Goal: Information Seeking & Learning: Check status

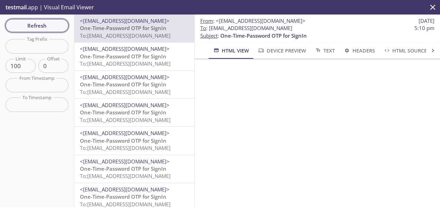
scroll to position [93, 0]
click at [55, 29] on span "Refresh" at bounding box center [37, 25] width 52 height 9
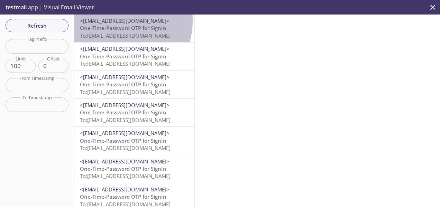
click at [110, 20] on span "<[EMAIL_ADDRESS][DOMAIN_NAME]>" at bounding box center [125, 20] width 90 height 7
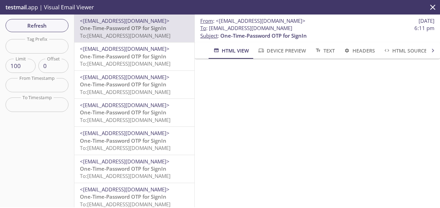
scroll to position [75, 0]
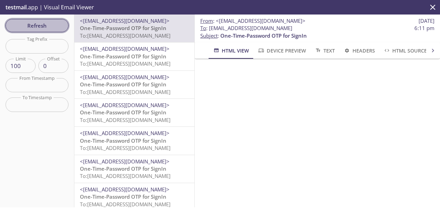
click at [41, 24] on span "Refresh" at bounding box center [37, 25] width 52 height 9
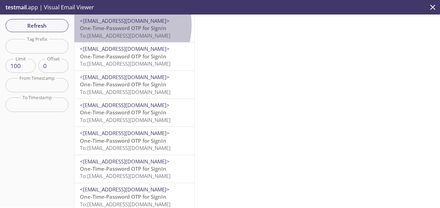
click at [113, 25] on span "One-Time-Password OTP for SignIn" at bounding box center [123, 28] width 86 height 7
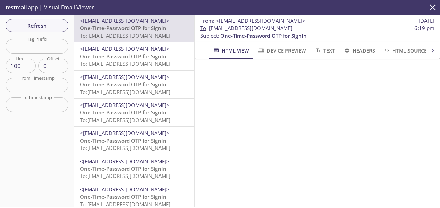
scroll to position [95, 0]
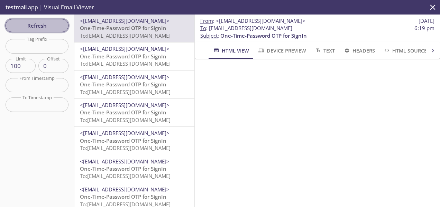
click at [42, 31] on button "Refresh" at bounding box center [37, 25] width 63 height 13
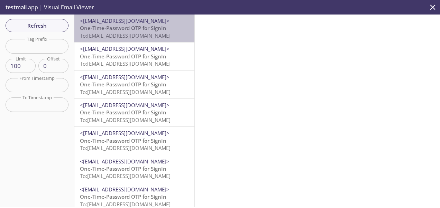
click at [145, 20] on span "<[EMAIL_ADDRESS][DOMAIN_NAME]>" at bounding box center [125, 20] width 90 height 7
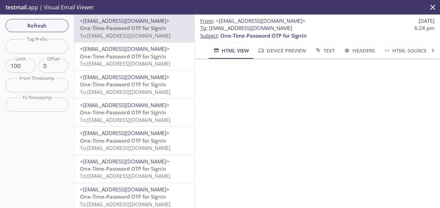
scroll to position [92, 0]
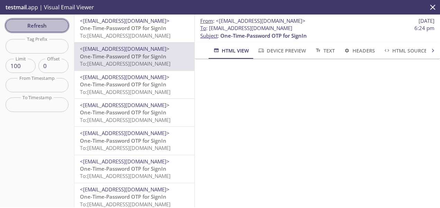
click at [30, 28] on span "Refresh" at bounding box center [37, 25] width 52 height 9
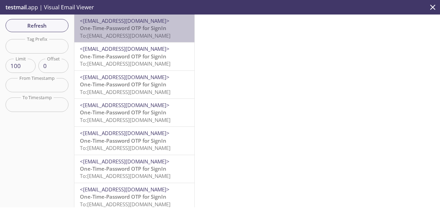
click at [144, 34] on span "To: [EMAIL_ADDRESS][DOMAIN_NAME]" at bounding box center [125, 35] width 91 height 7
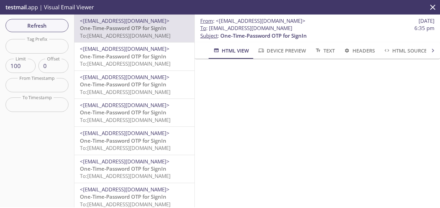
scroll to position [86, 0]
